Goal: Answer question/provide support

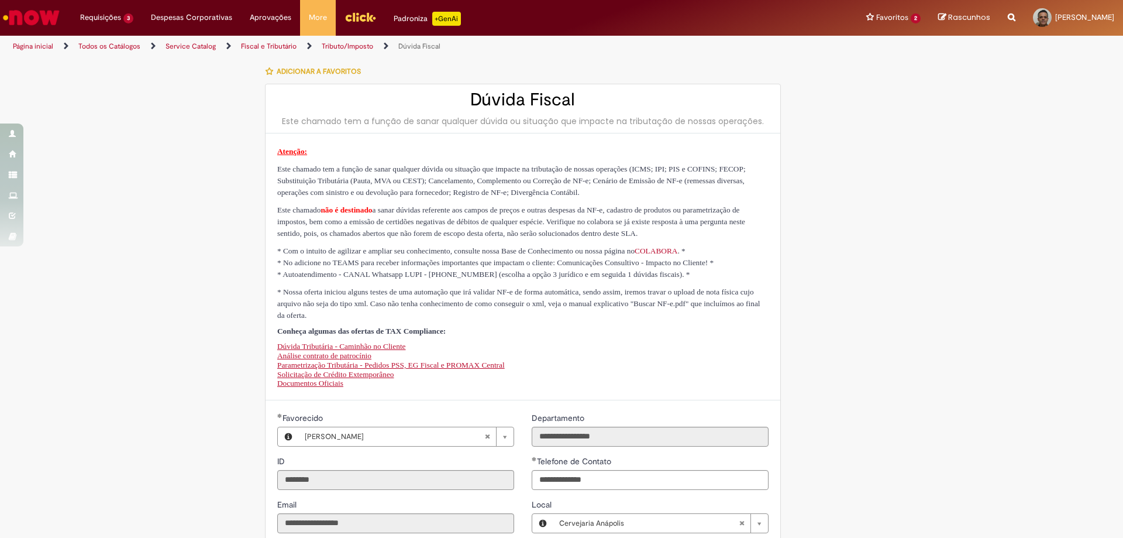
click at [28, 46] on link "Página inicial" at bounding box center [33, 46] width 40 height 9
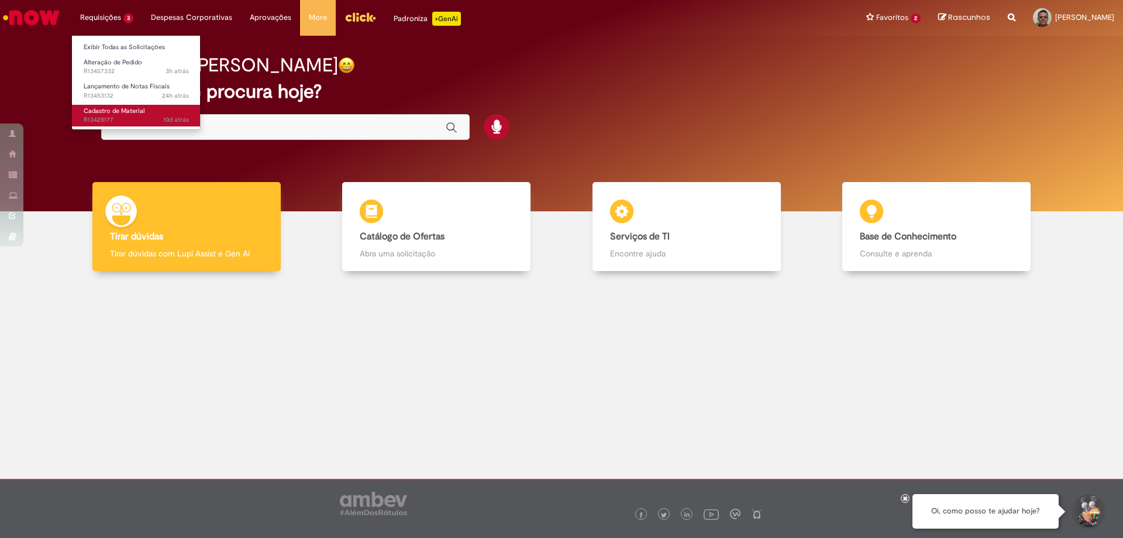
click at [132, 112] on span "Cadastro de Material" at bounding box center [114, 110] width 61 height 9
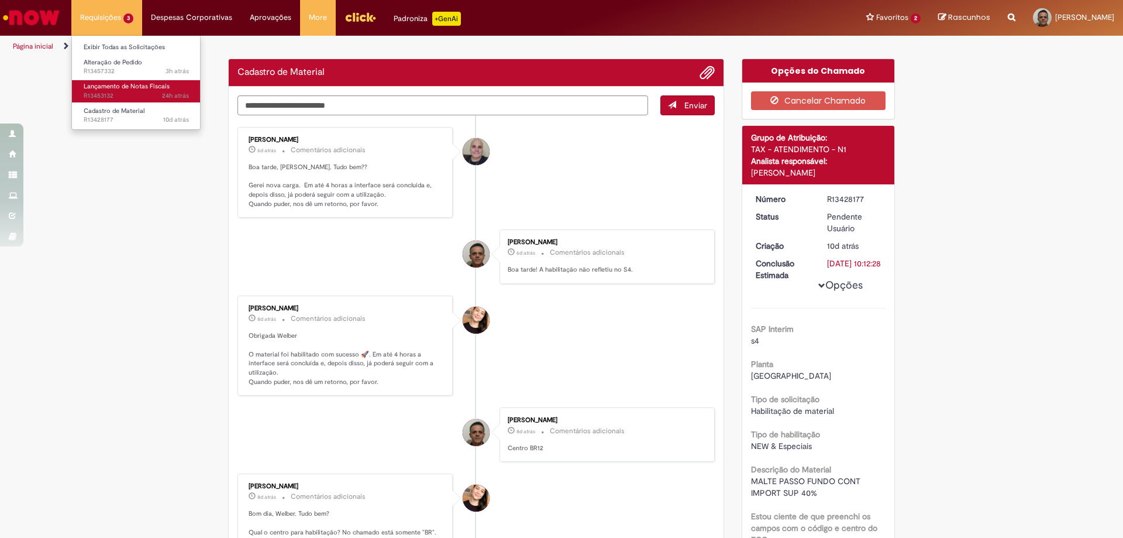
click at [122, 84] on span "Lançamento de Notas Fiscais" at bounding box center [127, 86] width 86 height 9
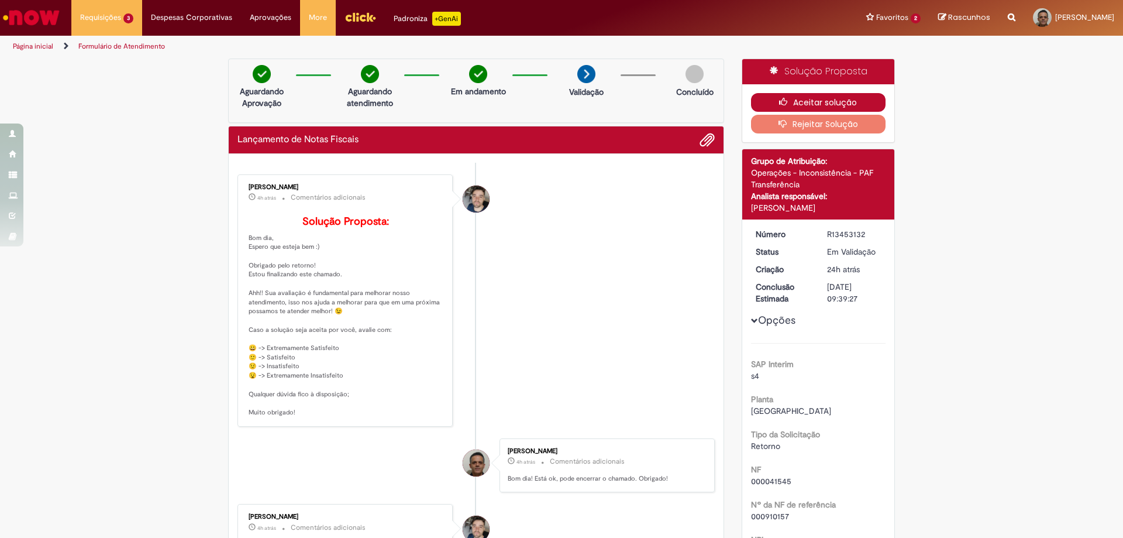
click at [824, 101] on button "Aceitar solução" at bounding box center [818, 102] width 135 height 19
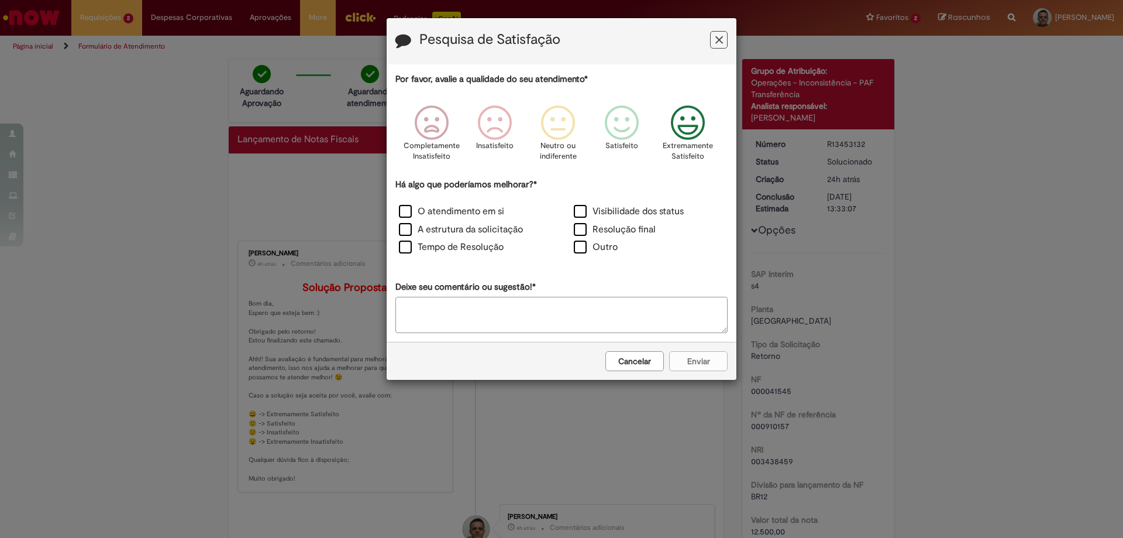
click at [686, 122] on icon "Feedback" at bounding box center [688, 122] width 44 height 35
click at [621, 225] on label "Resolução final" at bounding box center [615, 229] width 82 height 13
click at [696, 350] on div "Cancelar Enviar" at bounding box center [562, 361] width 350 height 38
click at [696, 356] on button "Enviar" at bounding box center [698, 361] width 59 height 20
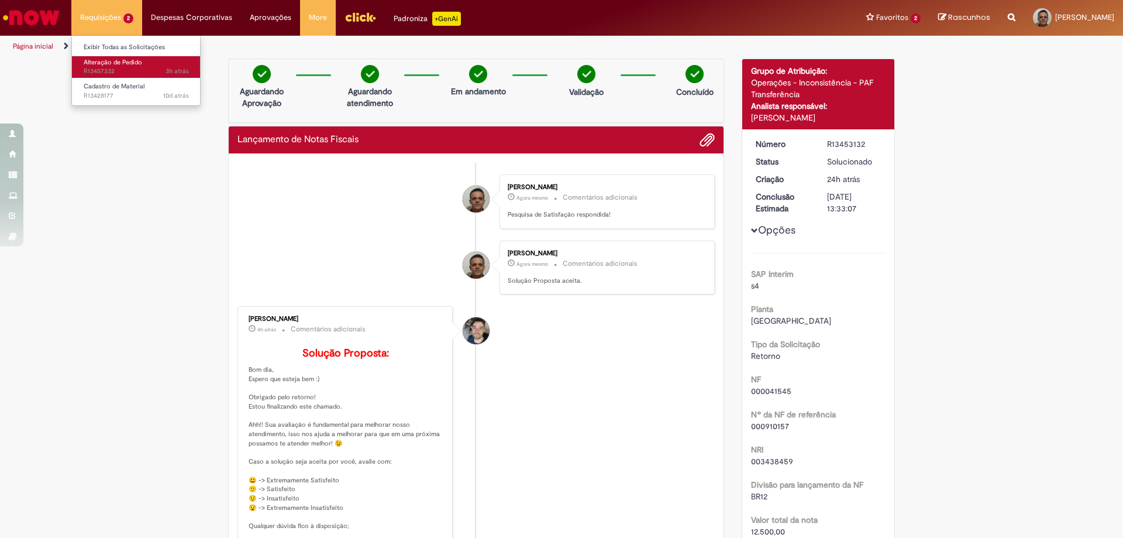
click at [97, 66] on span "Alteração de Pedido" at bounding box center [113, 62] width 59 height 9
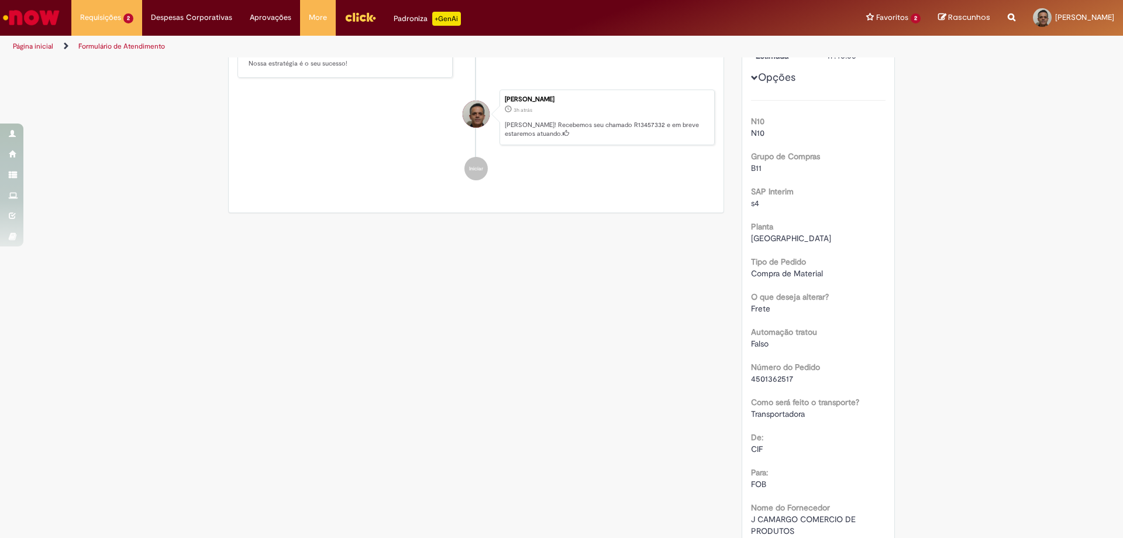
scroll to position [301, 0]
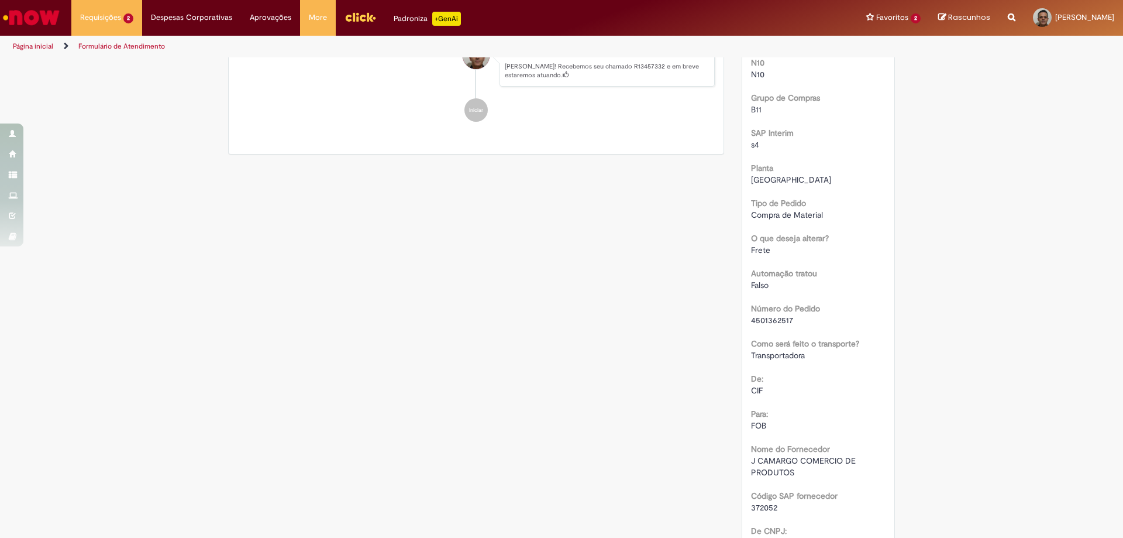
click at [768, 322] on span "4501362517" at bounding box center [772, 320] width 42 height 11
copy span "4501362517"
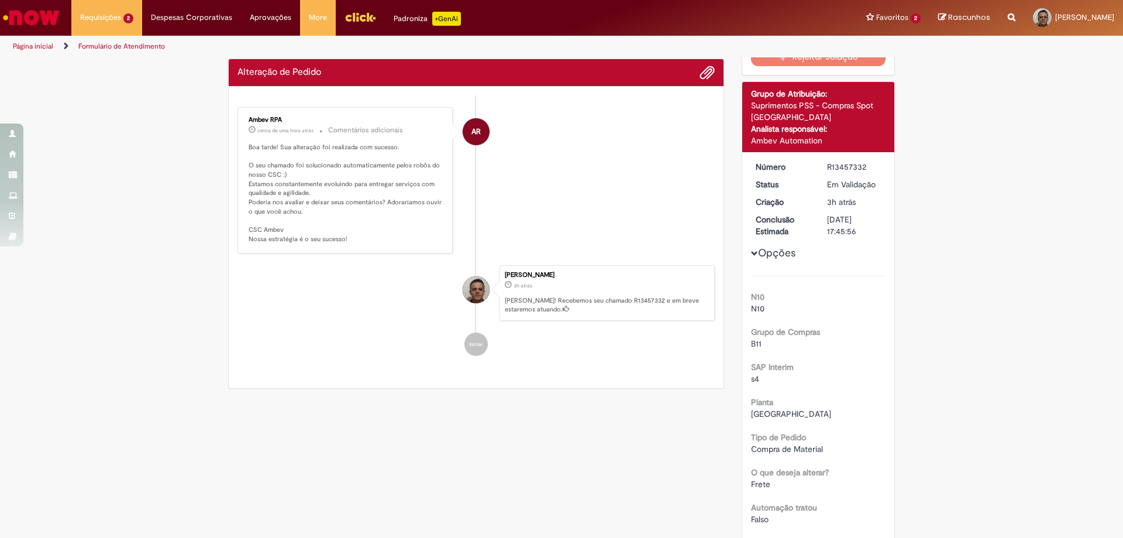
scroll to position [0, 0]
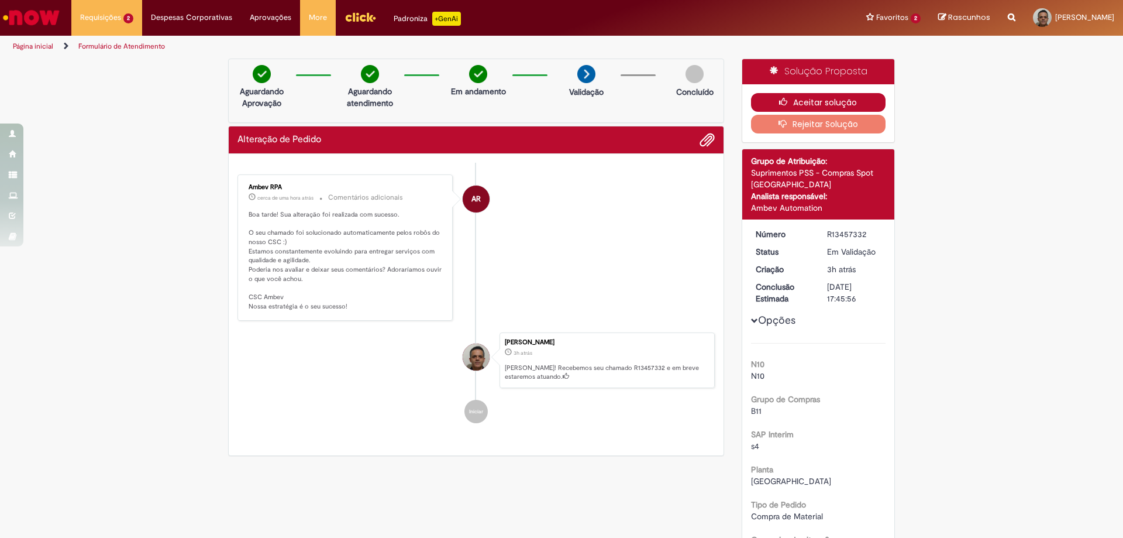
click at [844, 104] on button "Aceitar solução" at bounding box center [818, 102] width 135 height 19
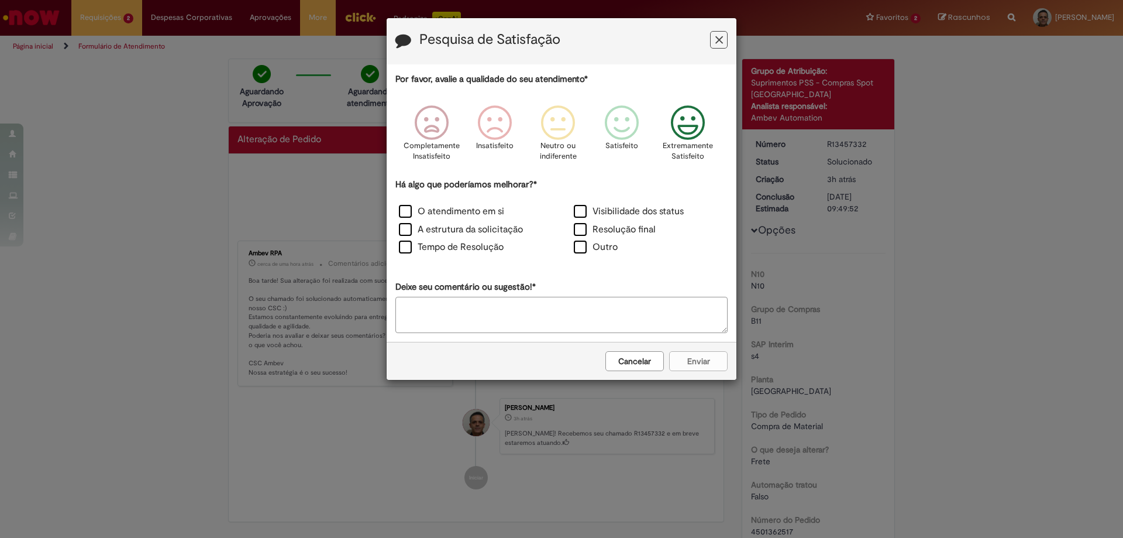
click at [687, 127] on icon "Feedback" at bounding box center [688, 122] width 44 height 35
click at [616, 229] on label "Resolução final" at bounding box center [615, 229] width 82 height 13
click at [694, 365] on button "Enviar" at bounding box center [698, 361] width 59 height 20
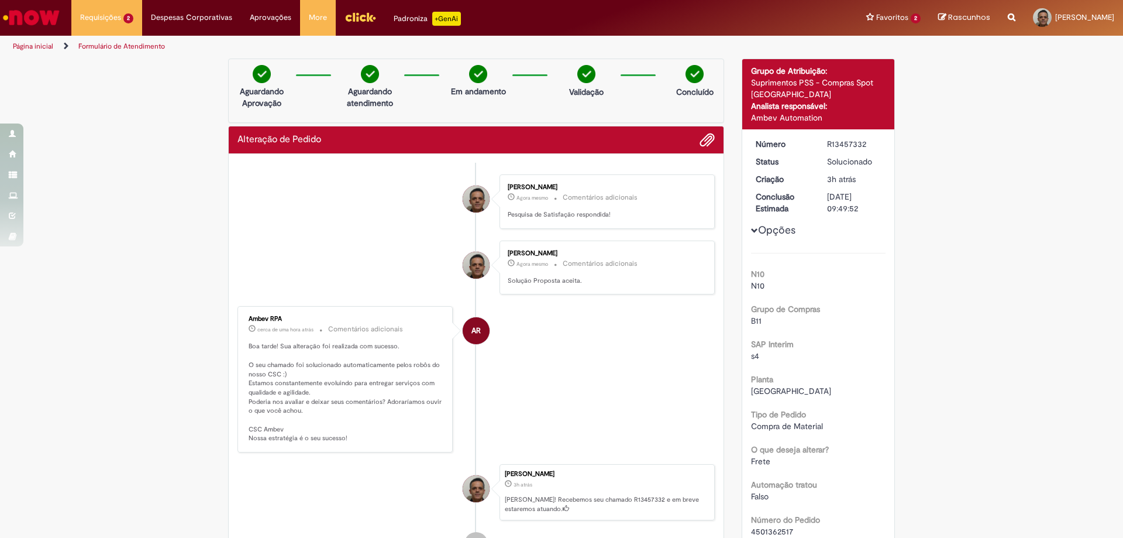
click at [36, 47] on link "Página inicial" at bounding box center [33, 46] width 40 height 9
